Goal: Information Seeking & Learning: Learn about a topic

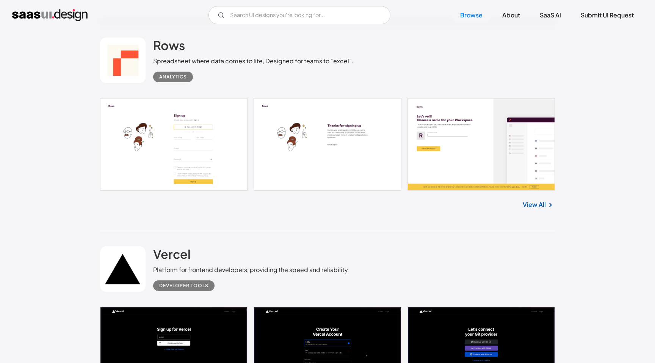
scroll to position [653, 0]
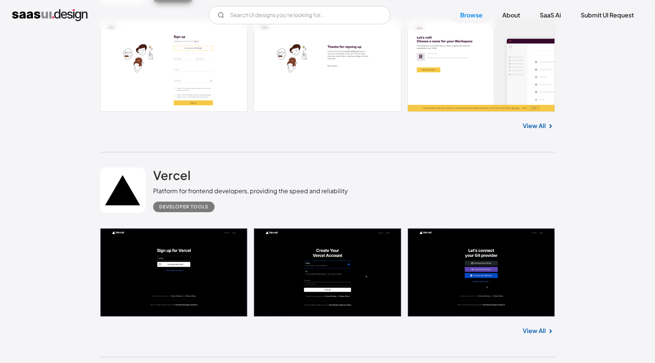
scroll to position [714, 0]
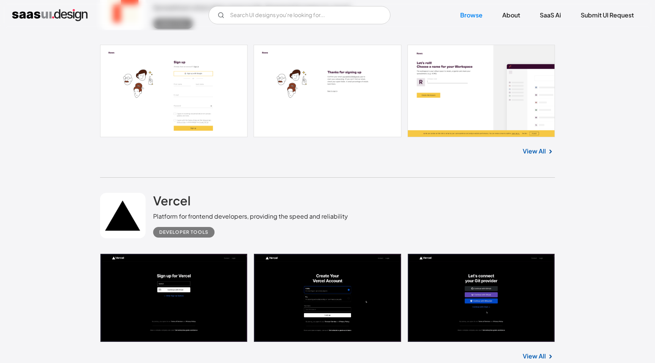
click at [537, 104] on link at bounding box center [327, 91] width 455 height 93
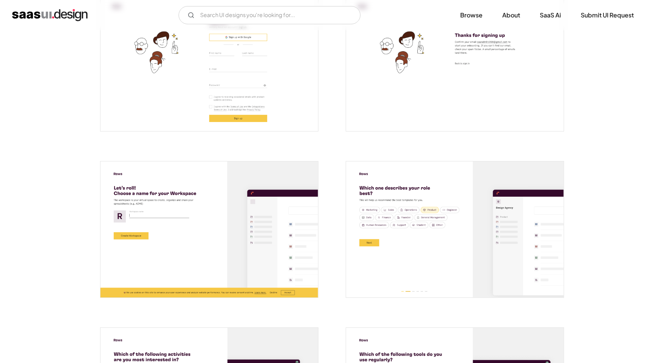
scroll to position [185, 0]
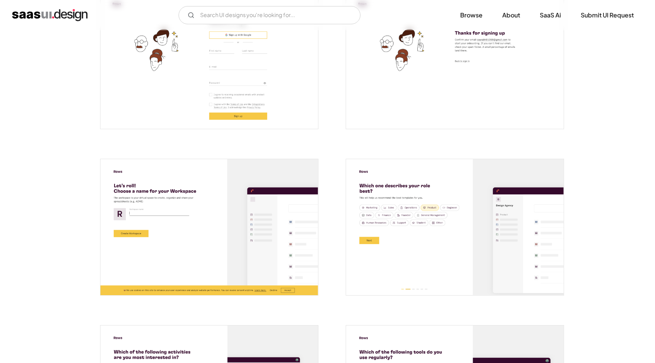
click at [262, 218] on img "open lightbox" at bounding box center [209, 227] width 218 height 136
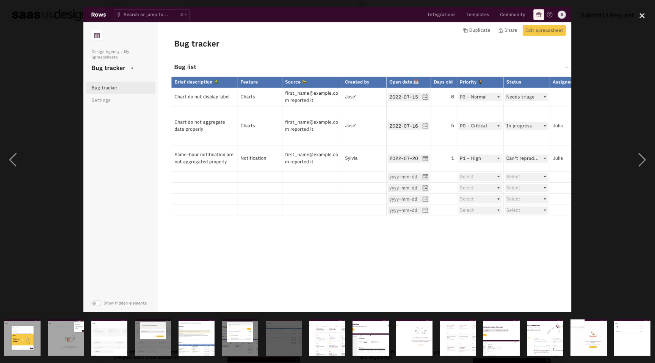
scroll to position [0, 355]
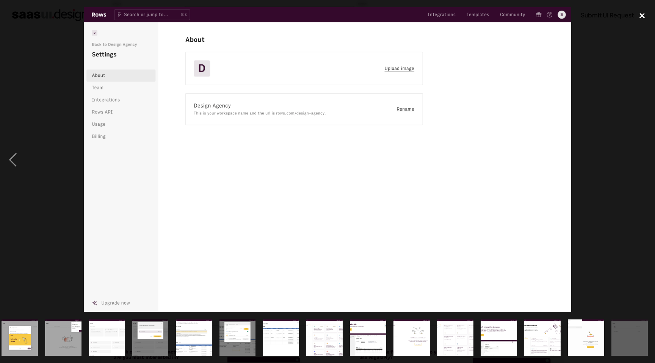
click at [643, 9] on div "close lightbox" at bounding box center [642, 15] width 26 height 17
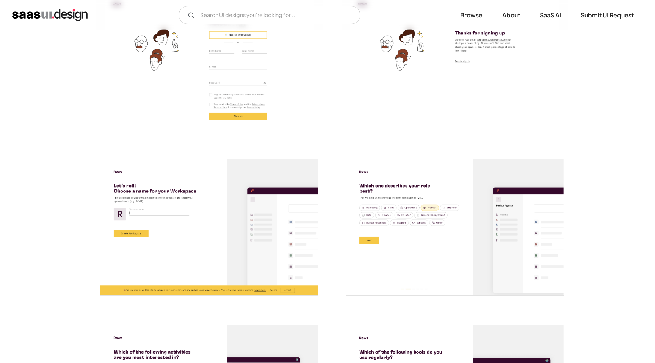
scroll to position [0, 0]
